Goal: Check status

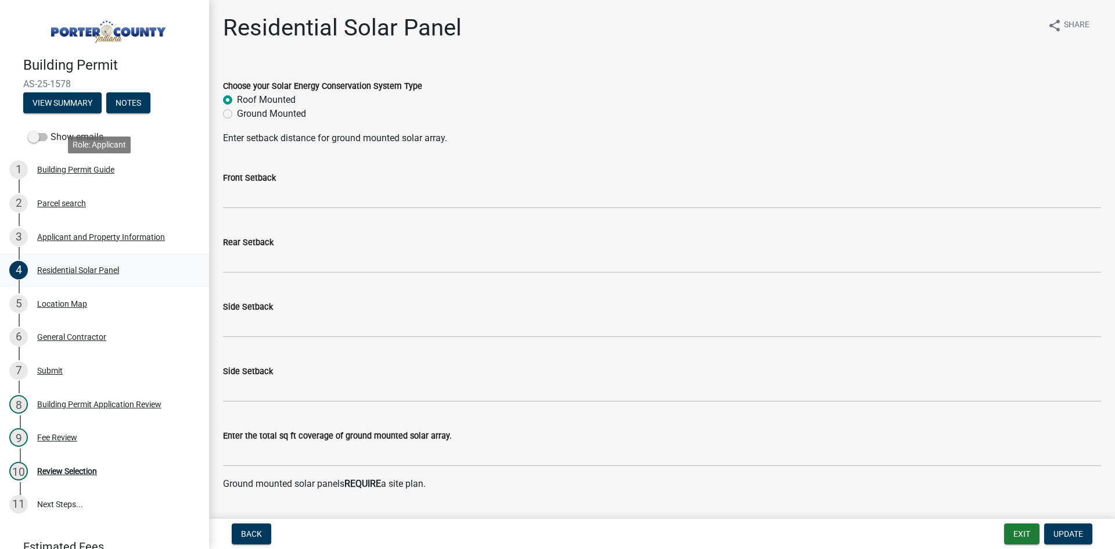
scroll to position [407, 0]
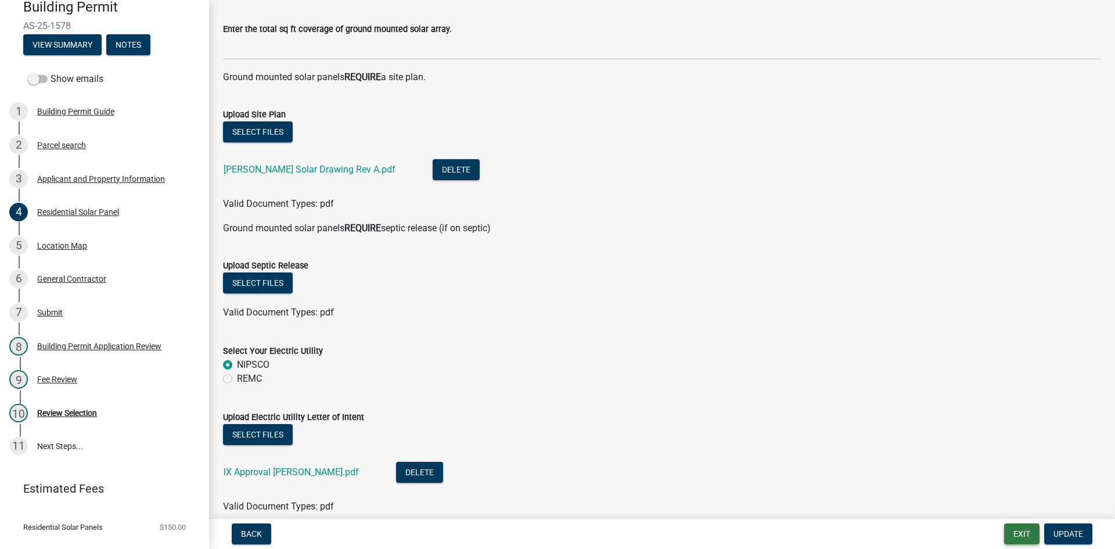
click at [1020, 533] on button "Exit" at bounding box center [1021, 533] width 35 height 21
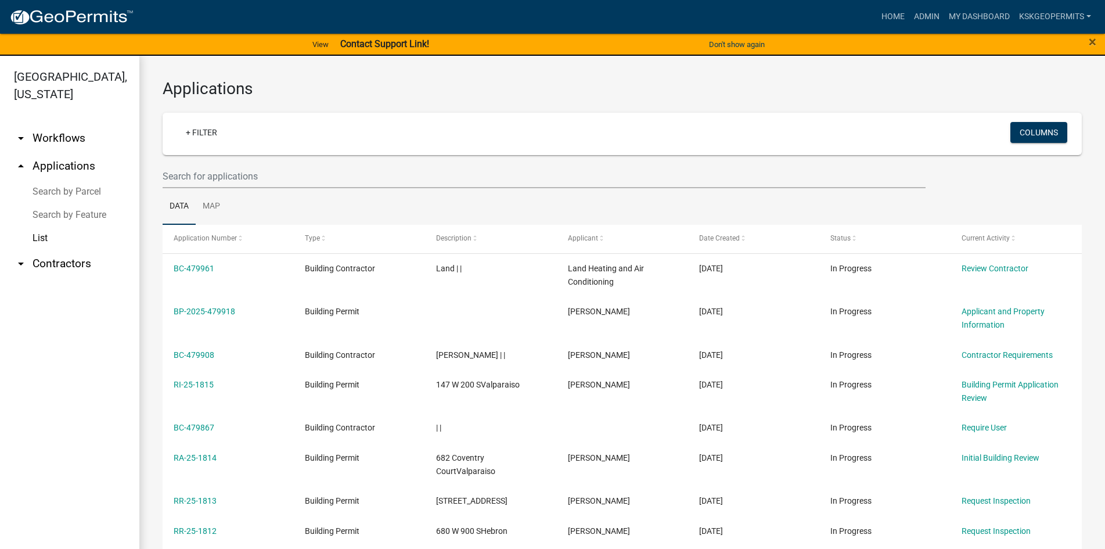
click at [37, 227] on link "List" at bounding box center [69, 238] width 139 height 23
click at [44, 227] on link "List" at bounding box center [69, 238] width 139 height 23
click at [192, 178] on input "text" at bounding box center [544, 176] width 763 height 24
type input "as-25-1636"
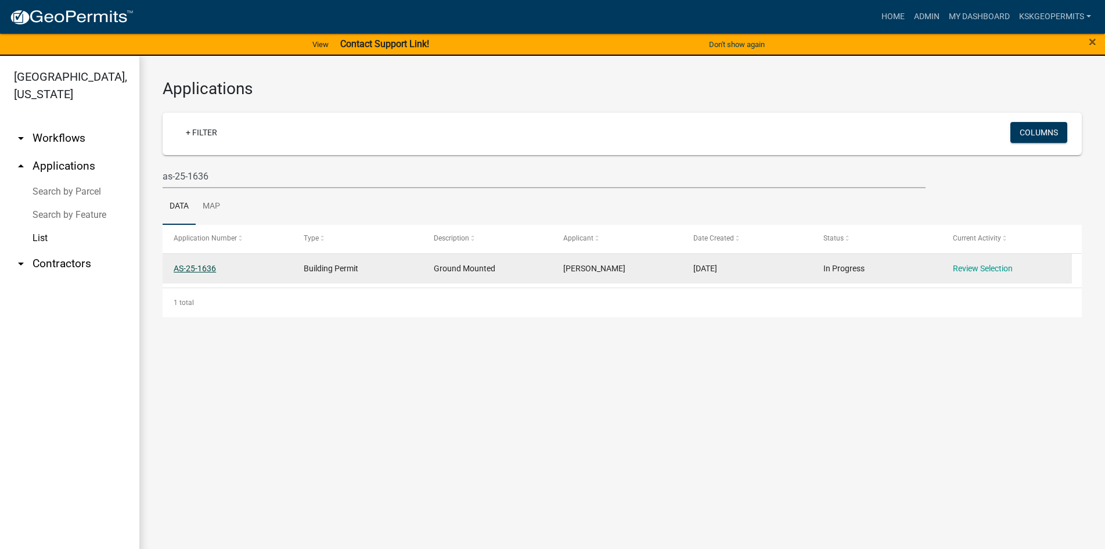
click at [204, 268] on link "AS-25-1636" at bounding box center [195, 268] width 42 height 9
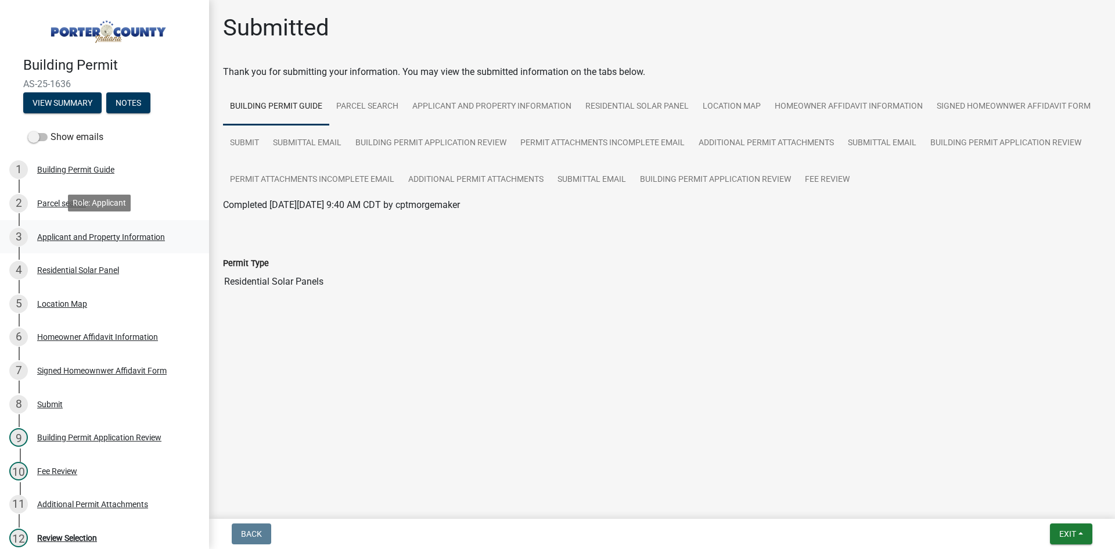
click at [69, 233] on div "Applicant and Property Information" at bounding box center [101, 237] width 128 height 8
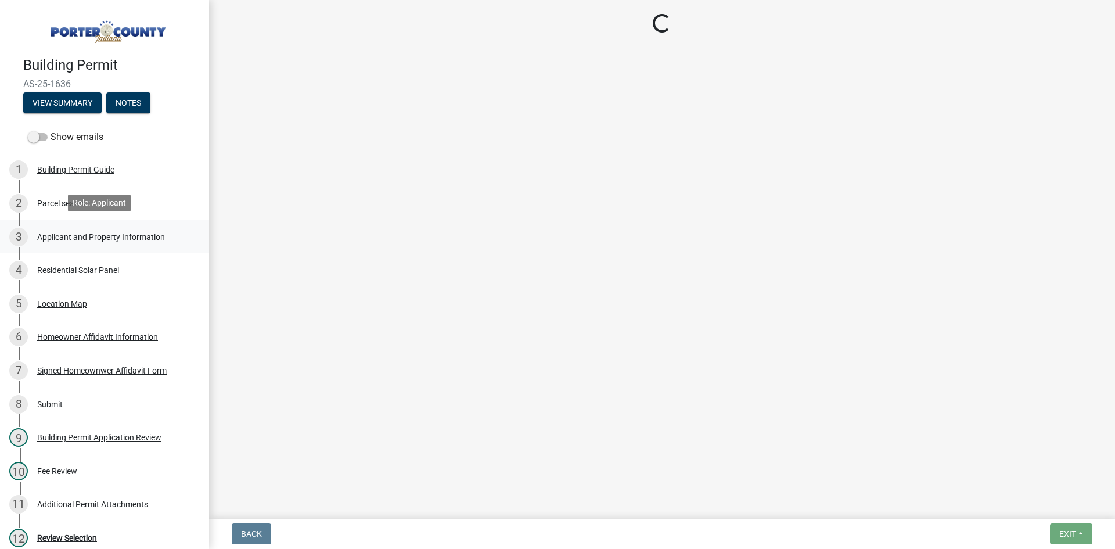
select select "dab8d744-4e32-40c1-942b-b7c1ea7347cb"
select select "b0f6f87b-588c-48c3-b728-322303c6bafe"
select select "ea6751d4-6bf7-4a16-89ee-f7801ab82aa1"
select select "92efe679-05f4-414a-9426-51627fba5de6"
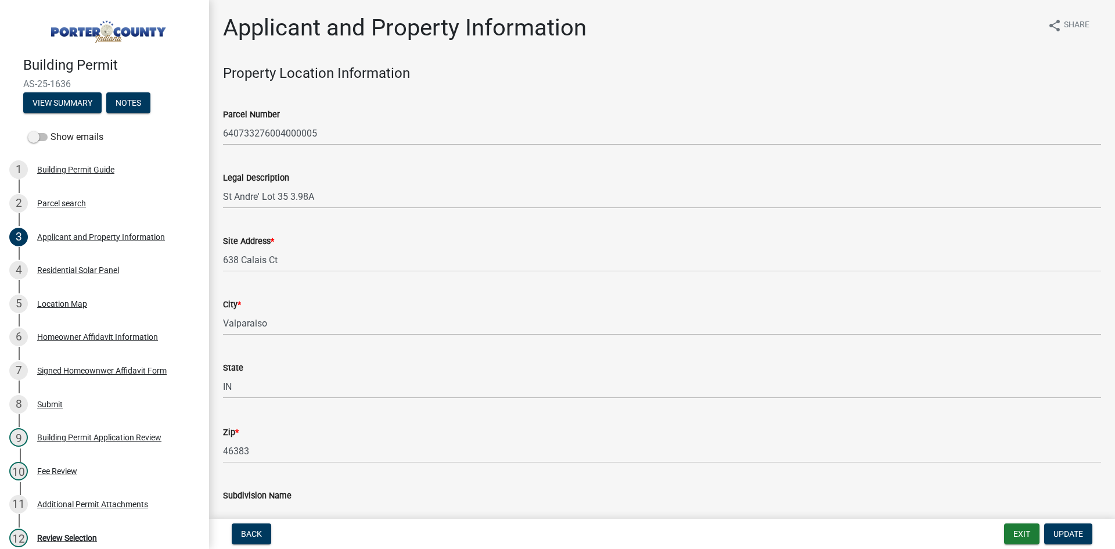
click at [222, 132] on div "Parcel Number 640733276004000005" at bounding box center [662, 118] width 896 height 54
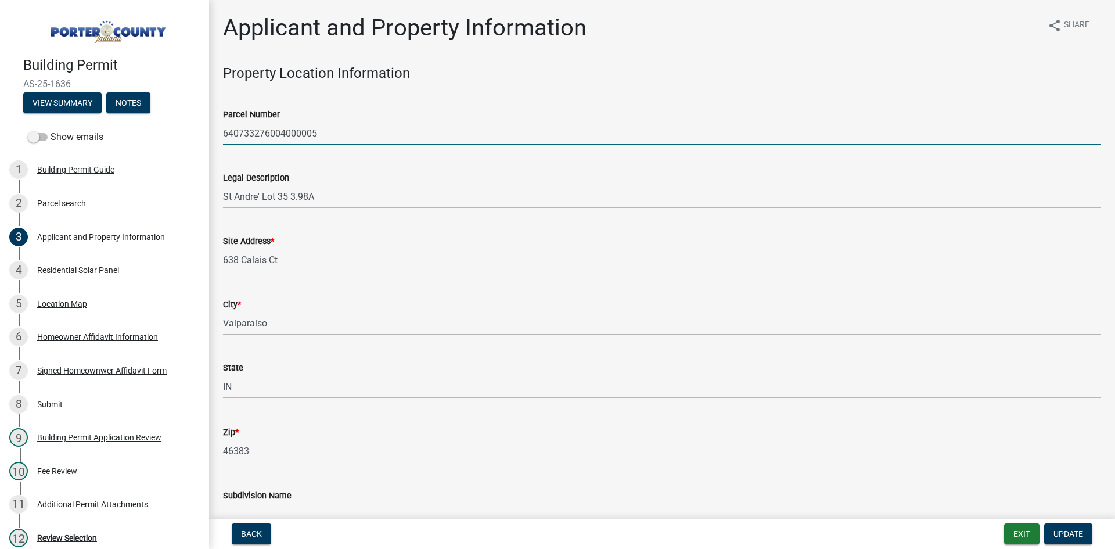
drag, startPoint x: 224, startPoint y: 130, endPoint x: 332, endPoint y: 135, distance: 108.1
click at [332, 135] on input "640733276004000005" at bounding box center [662, 133] width 878 height 24
